Goal: Task Accomplishment & Management: Manage account settings

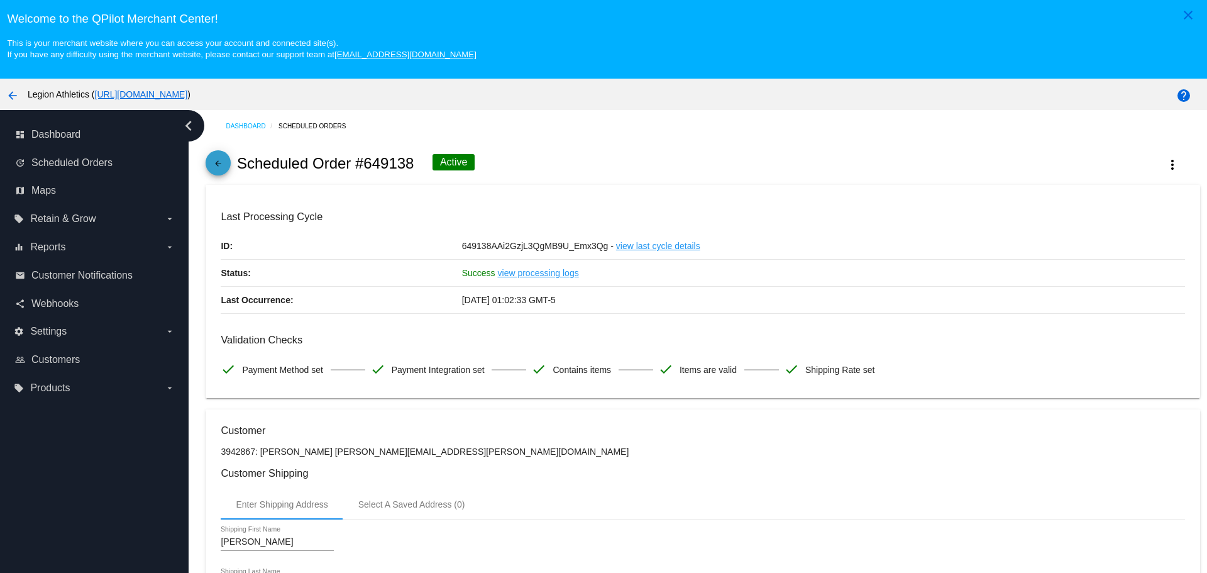
click at [219, 163] on mat-icon "arrow_back" at bounding box center [218, 166] width 15 height 15
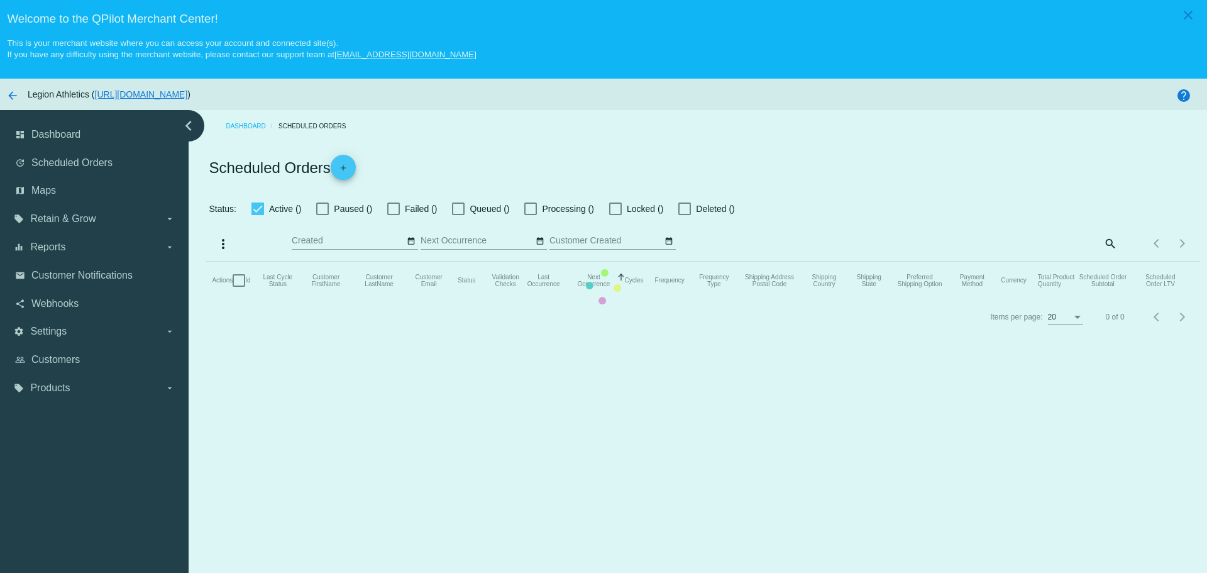
checkbox input "true"
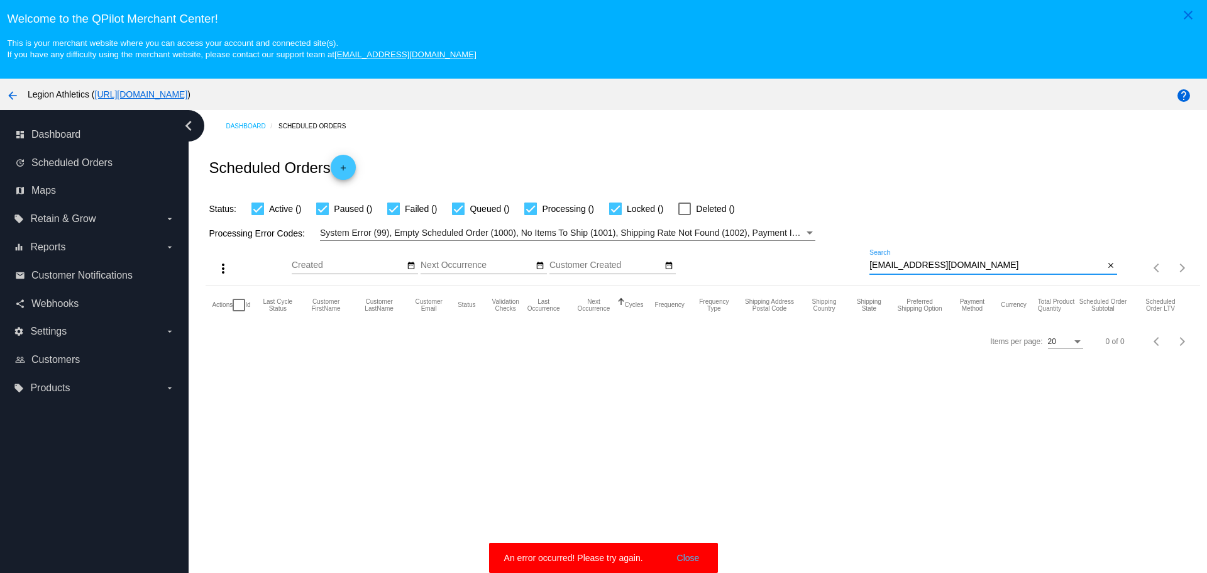
drag, startPoint x: 945, startPoint y: 265, endPoint x: 903, endPoint y: 269, distance: 42.9
click at [854, 270] on div "more_vert Aug Jan Feb Mar [DATE]" at bounding box center [703, 263] width 994 height 45
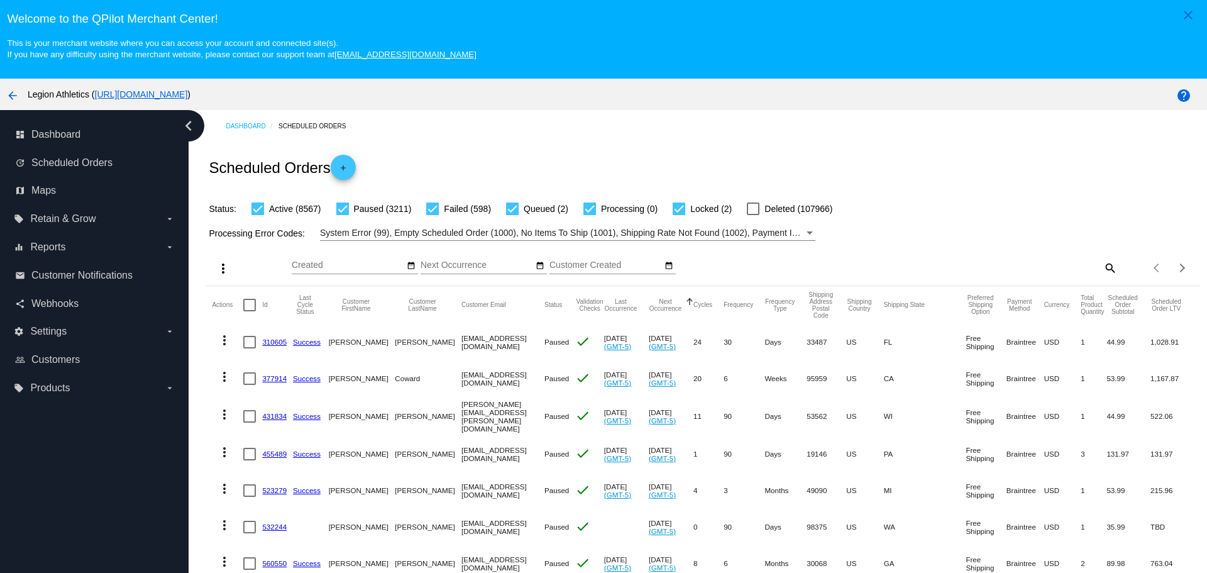
click at [1102, 267] on mat-icon "search" at bounding box center [1109, 267] width 15 height 19
paste input "[EMAIL_ADDRESS][DOMAIN_NAME]"
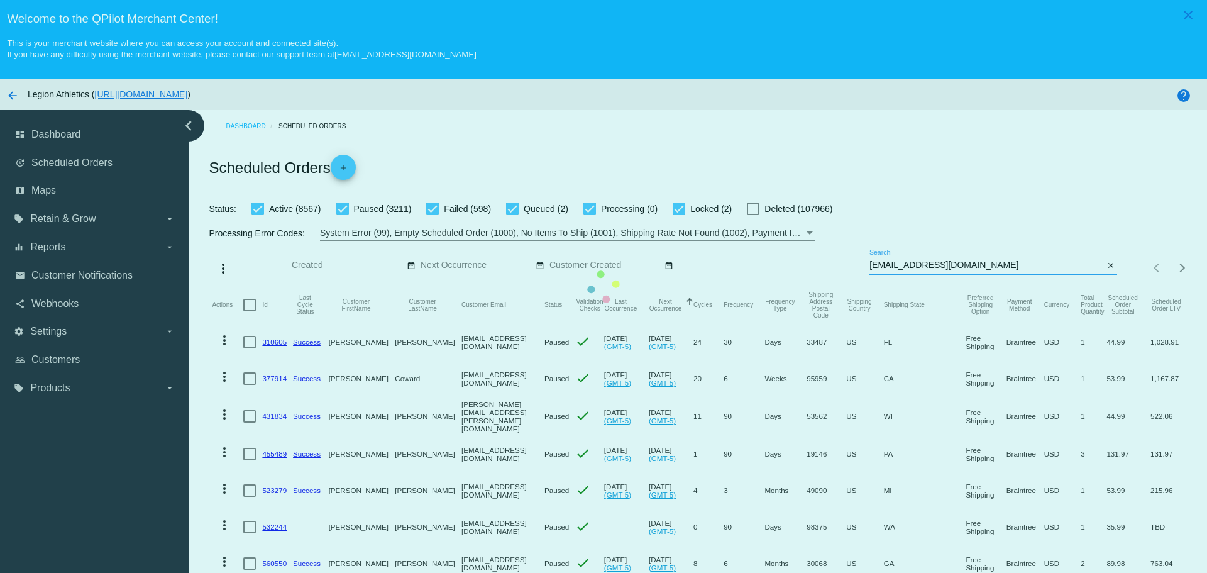
type input "[EMAIL_ADDRESS][DOMAIN_NAME]"
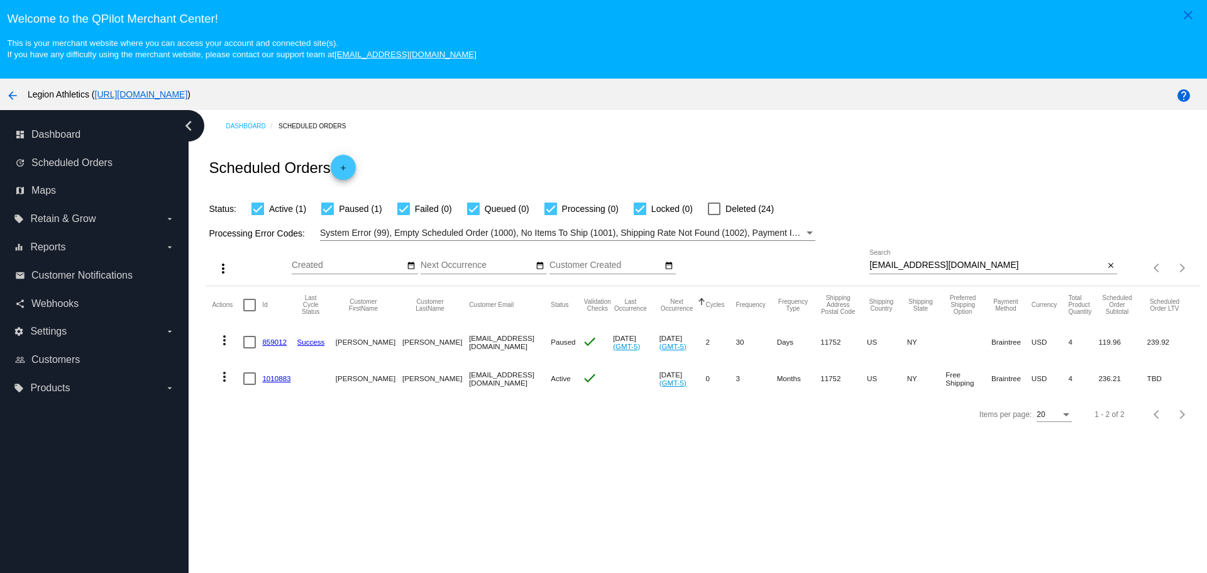
click at [270, 382] on link "1010883" at bounding box center [276, 378] width 28 height 8
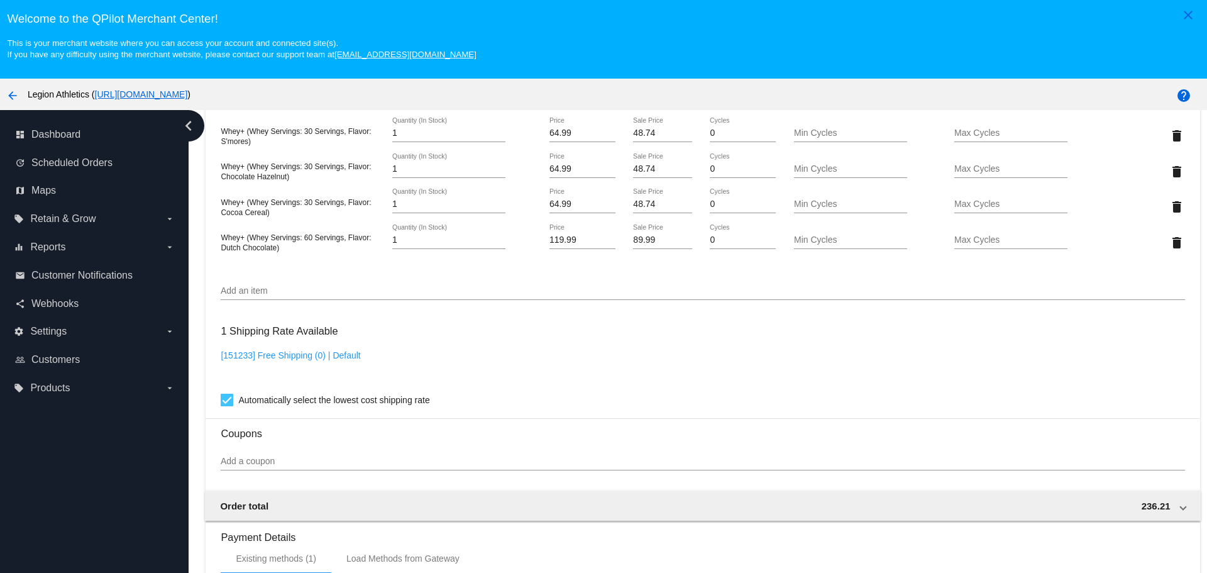
scroll to position [817, 0]
click at [312, 292] on input "Add an item" at bounding box center [703, 292] width 964 height 10
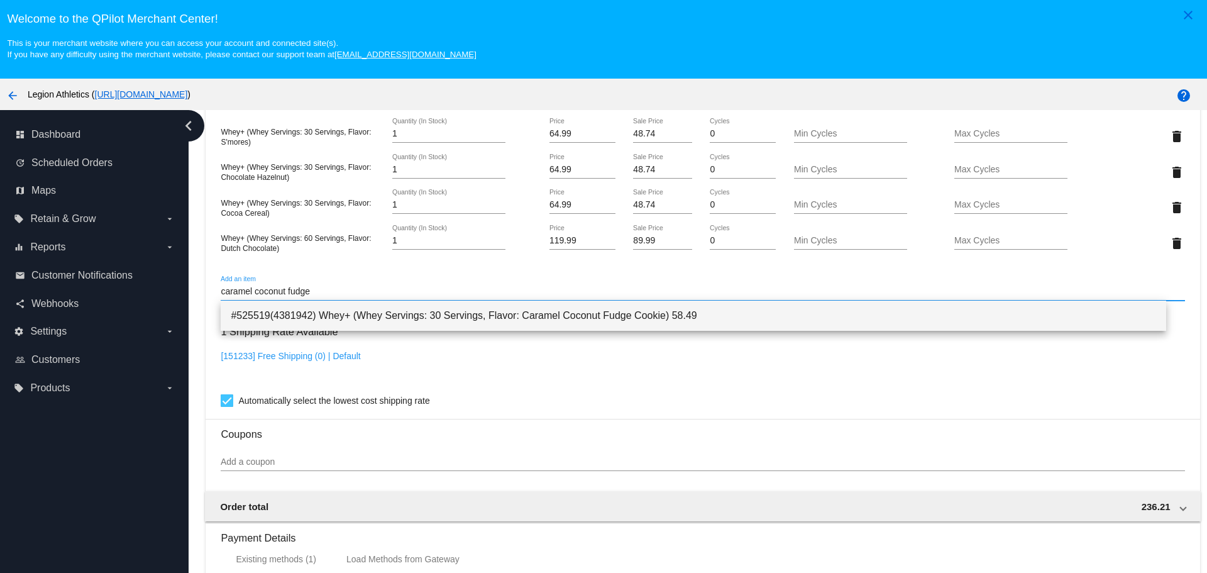
type input "caramel coconut fudge"
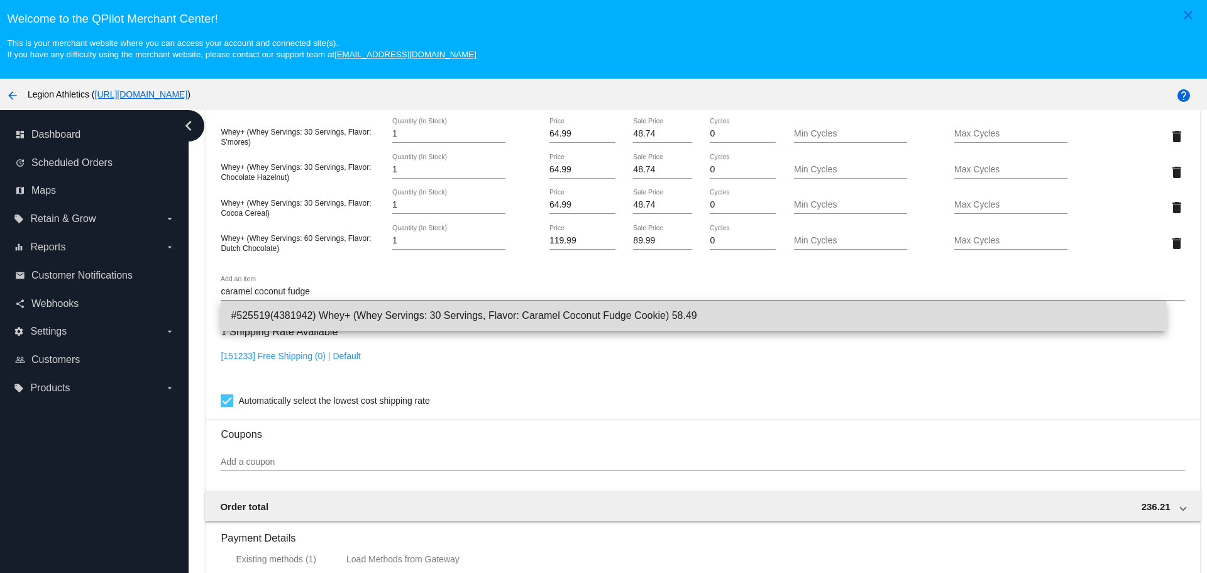
click at [331, 304] on span "#525519(4381942) Whey+ (Whey Servings: 30 Servings, Flavor: Caramel Coconut Fud…" at bounding box center [693, 315] width 925 height 30
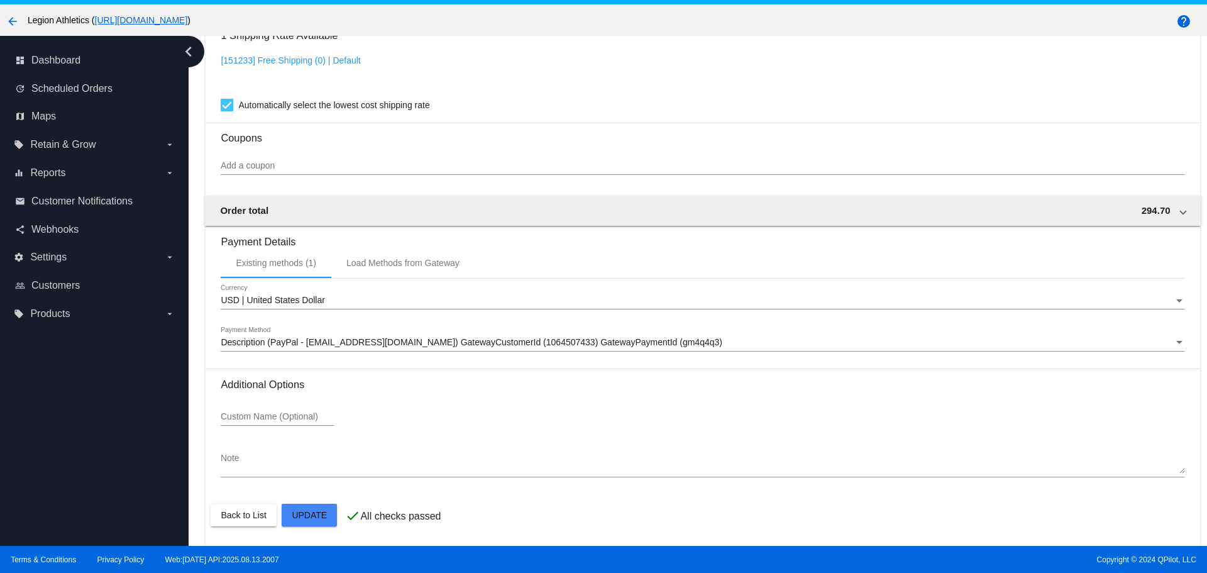
scroll to position [79, 0]
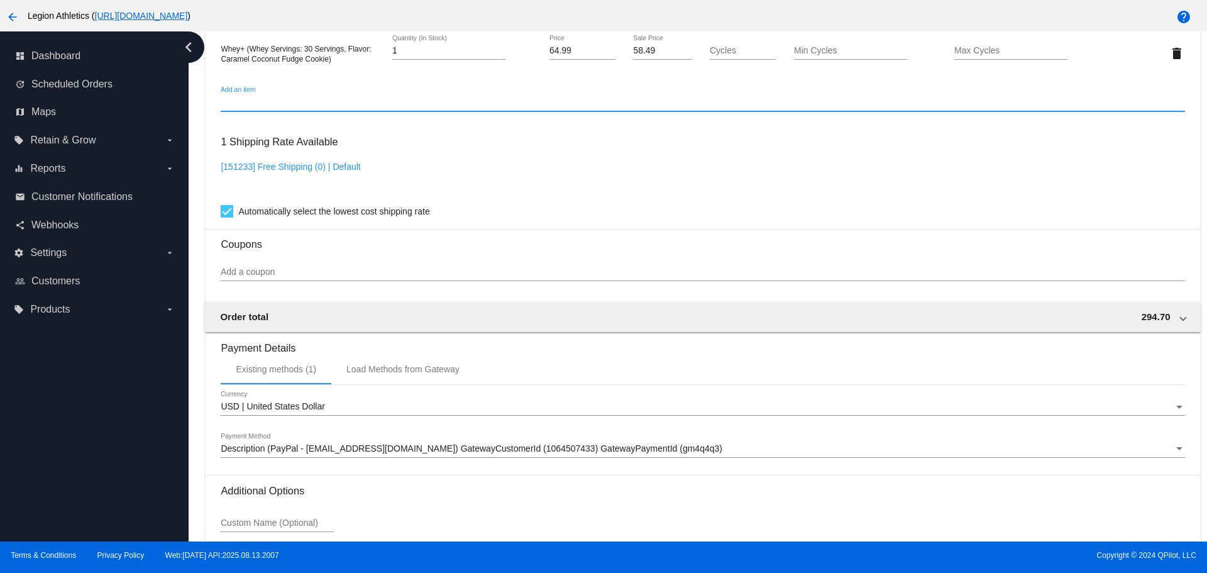
scroll to position [1074, 0]
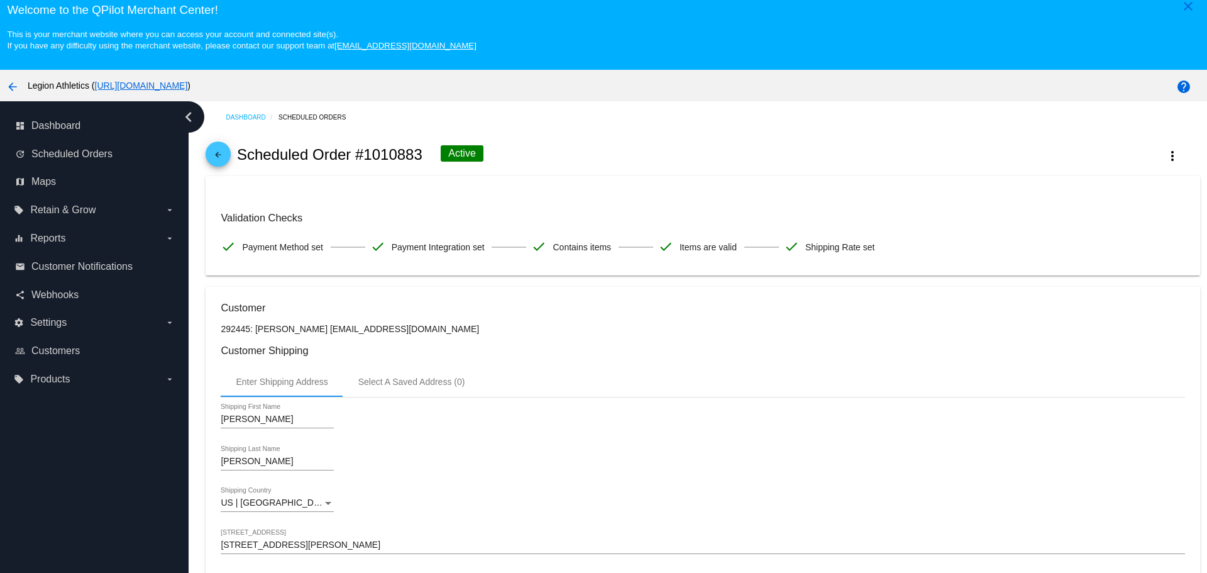
scroll to position [0, 0]
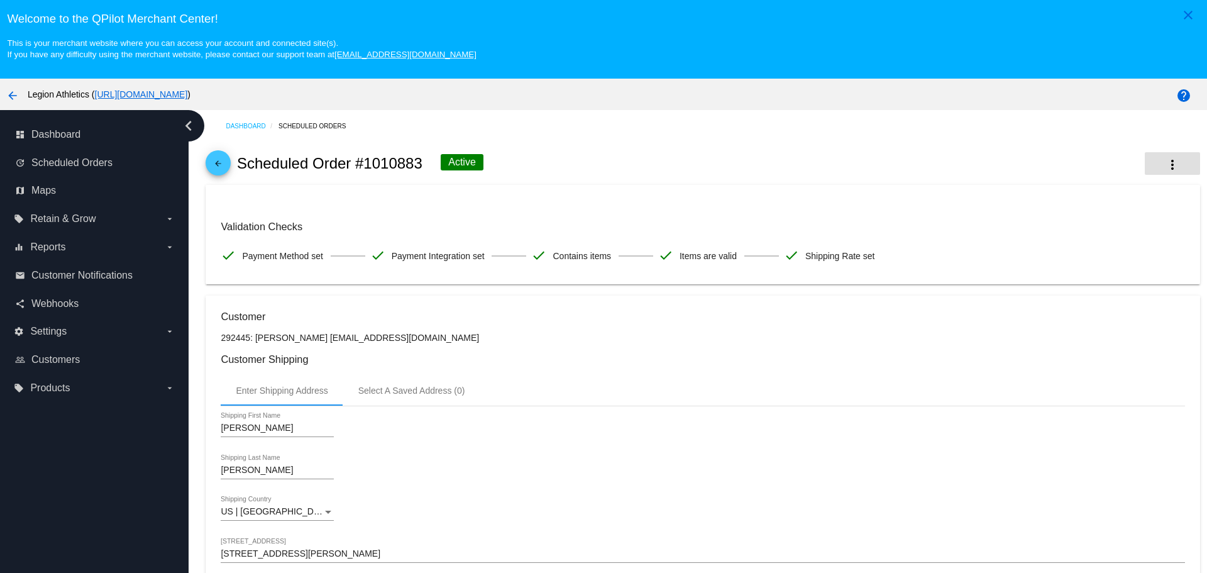
click at [1169, 159] on button "more_vert" at bounding box center [1172, 163] width 55 height 23
click at [879, 150] on div at bounding box center [603, 286] width 1207 height 573
click at [219, 161] on mat-icon "arrow_back" at bounding box center [218, 166] width 15 height 15
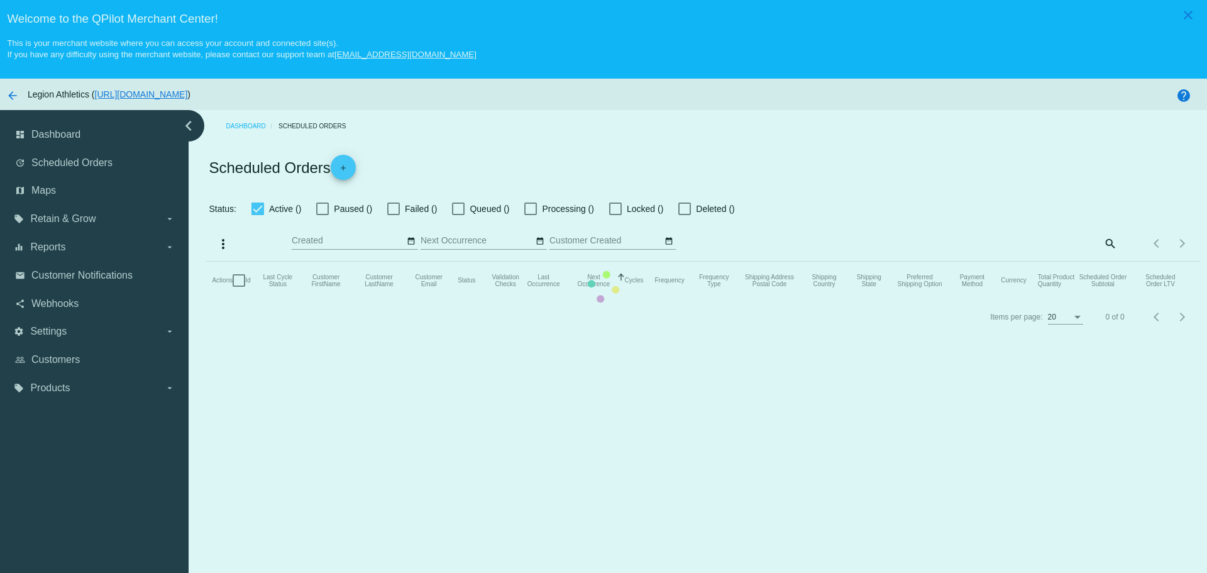
checkbox input "true"
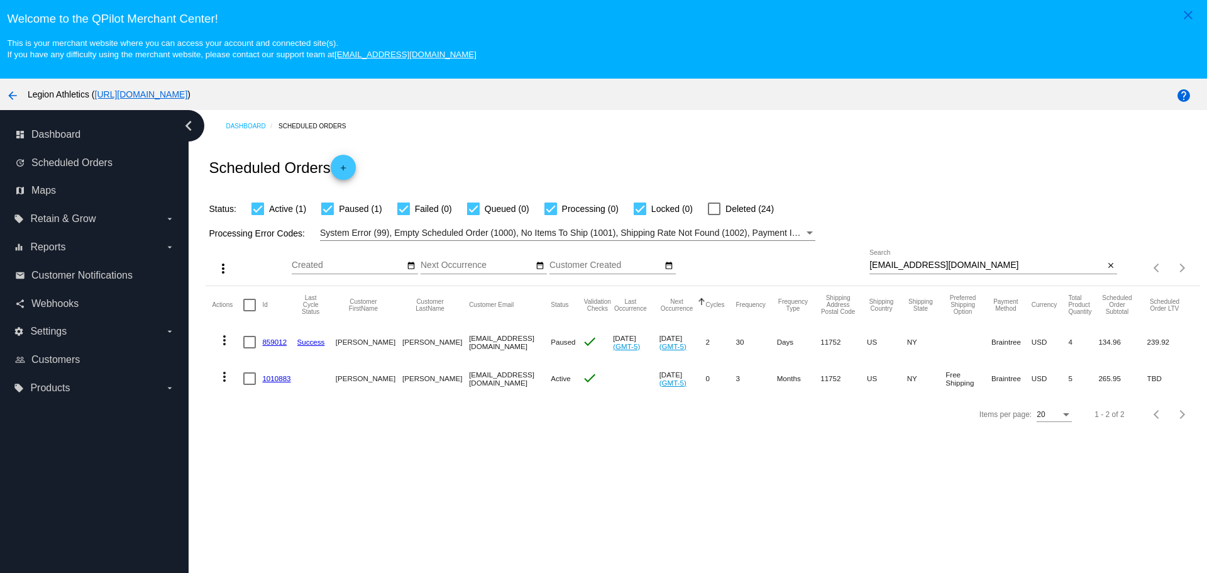
click at [280, 380] on link "1010883" at bounding box center [276, 378] width 28 height 8
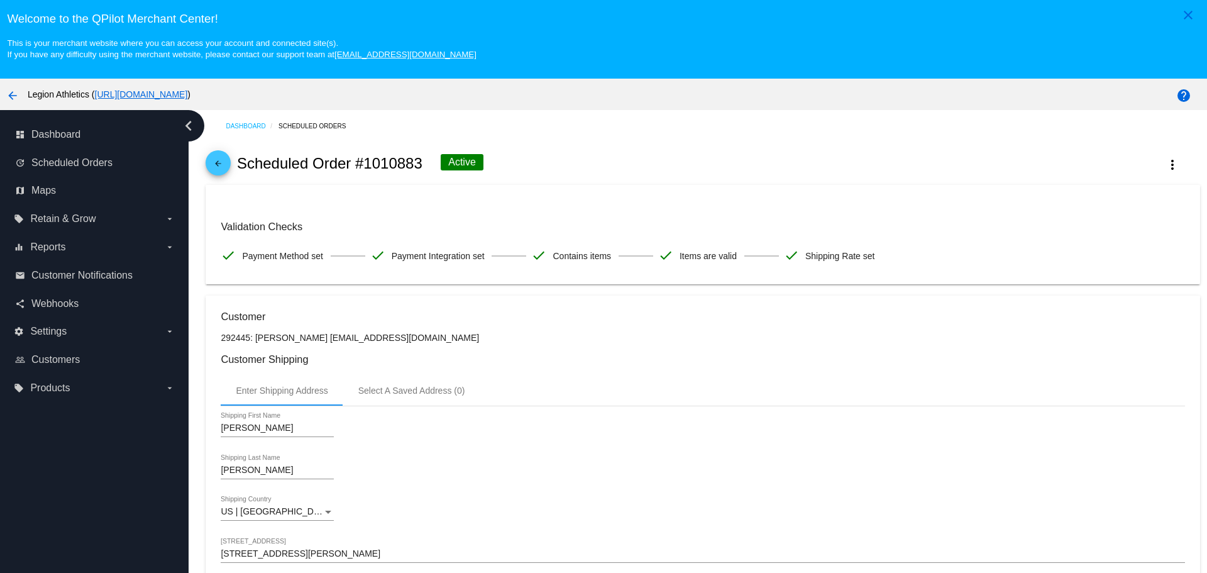
click at [223, 162] on mat-icon "arrow_back" at bounding box center [218, 166] width 15 height 15
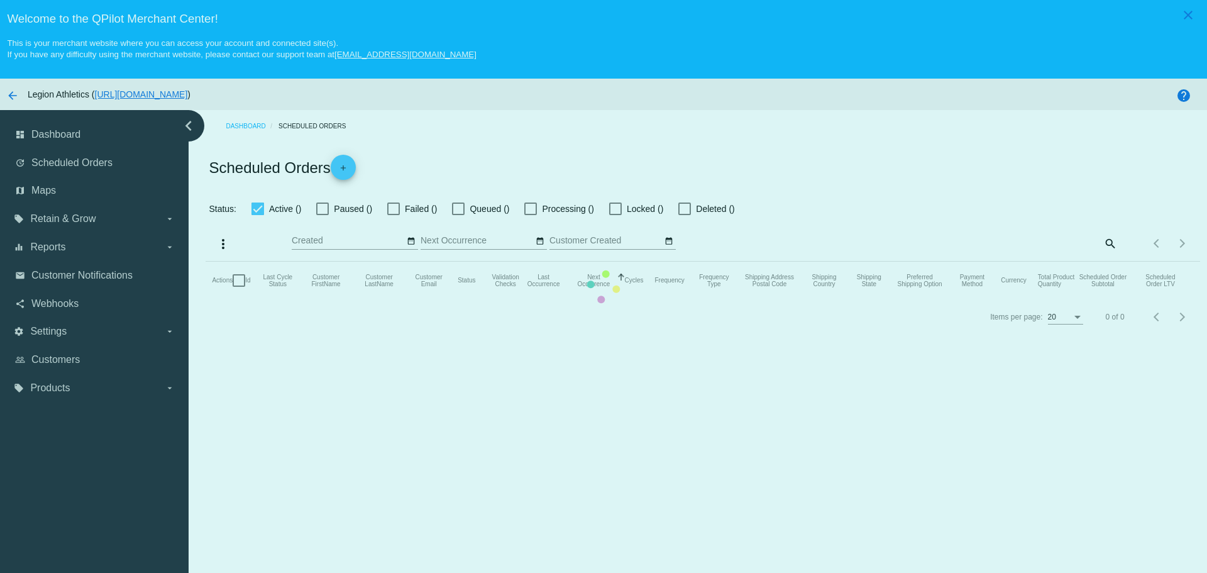
checkbox input "true"
